Goal: Transaction & Acquisition: Purchase product/service

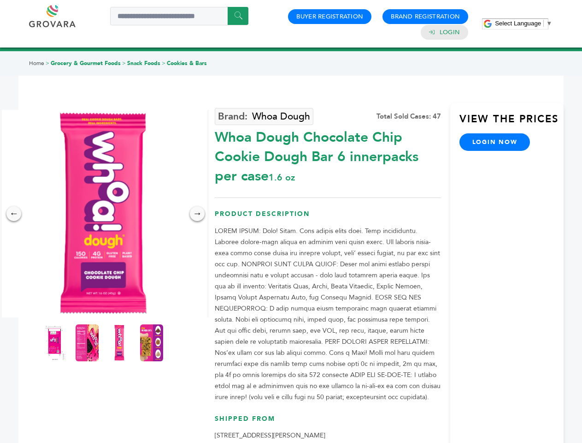
click at [524, 23] on span "Select Language" at bounding box center [518, 23] width 46 height 7
click at [103, 213] on img at bounding box center [103, 213] width 207 height 207
click at [0, 0] on div "×" at bounding box center [0, 0] width 0 height 0
click at [197, 213] on div "→" at bounding box center [197, 213] width 15 height 15
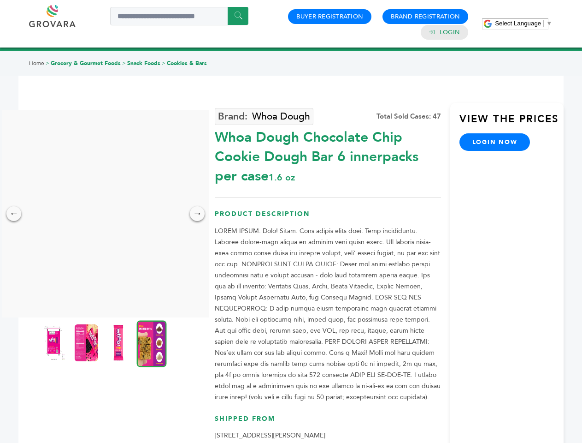
click at [55, 342] on img at bounding box center [53, 342] width 23 height 37
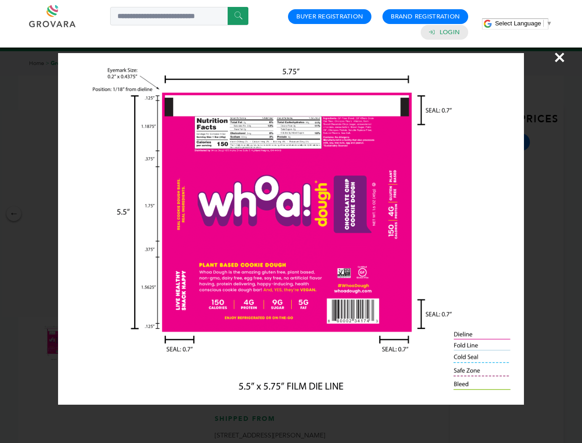
click at [87, 342] on div "×" at bounding box center [291, 221] width 582 height 443
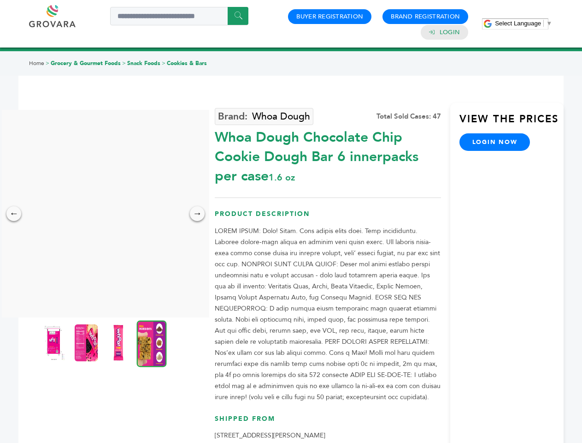
click at [119, 342] on img at bounding box center [118, 342] width 23 height 37
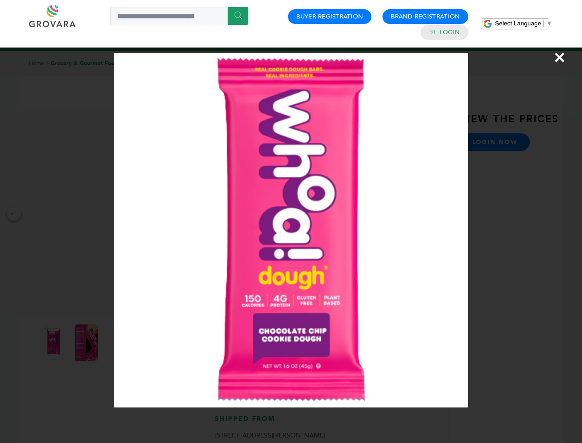
click at [152, 342] on div "×" at bounding box center [291, 221] width 582 height 443
